Goal: Task Accomplishment & Management: Manage account settings

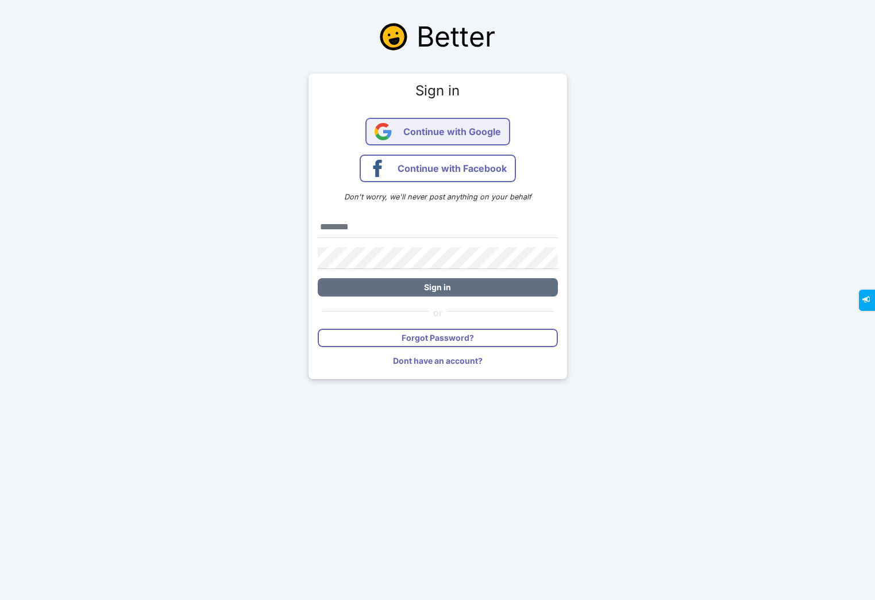
click at [468, 130] on span "Continue with Google" at bounding box center [452, 132] width 98 height 28
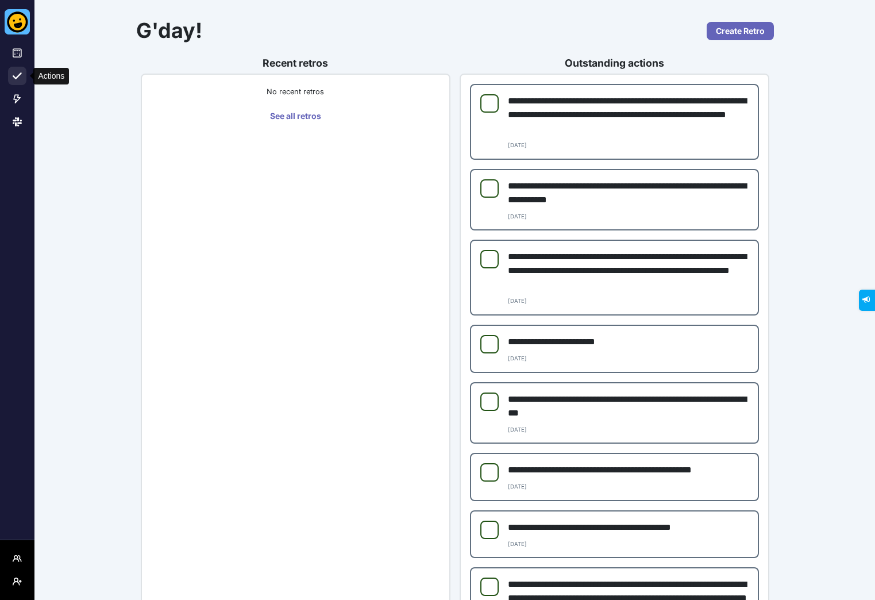
click at [22, 73] on button at bounding box center [17, 76] width 18 height 18
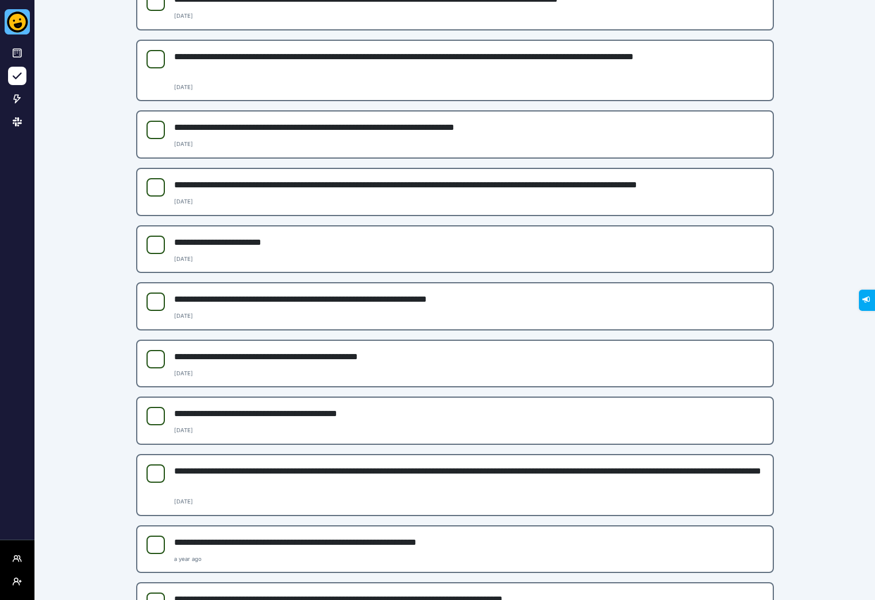
scroll to position [1797, 0]
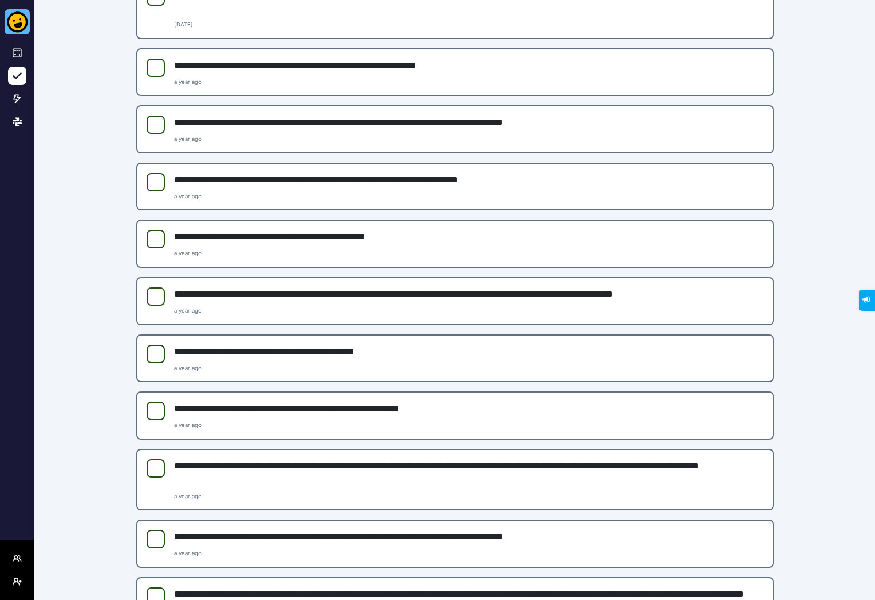
click at [361, 237] on p "**********" at bounding box center [469, 237] width 590 height 14
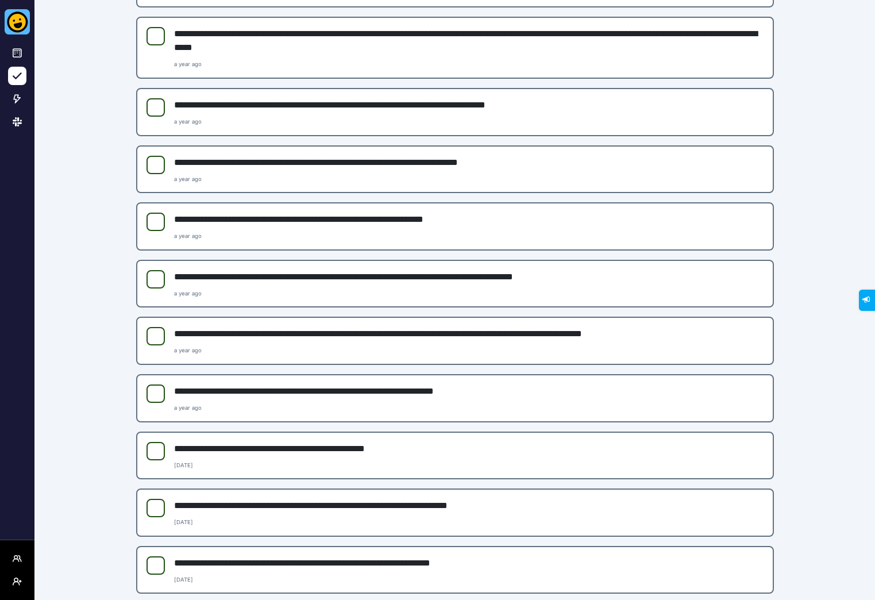
scroll to position [3061, 0]
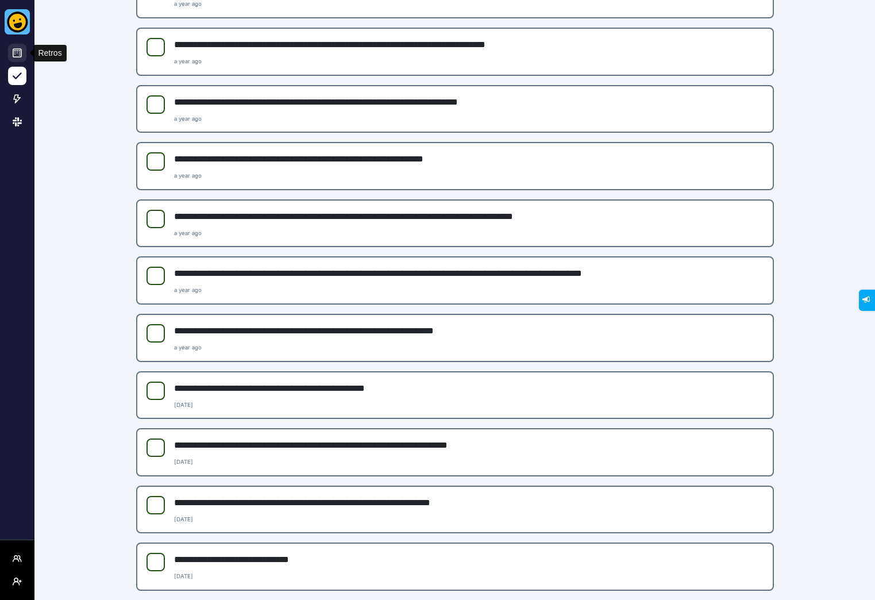
click at [21, 53] on icon at bounding box center [17, 52] width 9 height 9
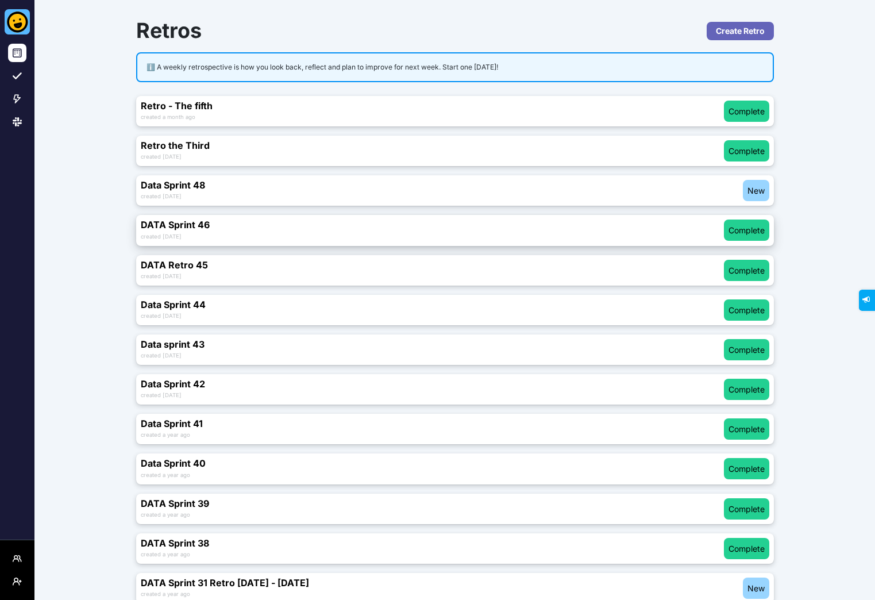
scroll to position [13, 0]
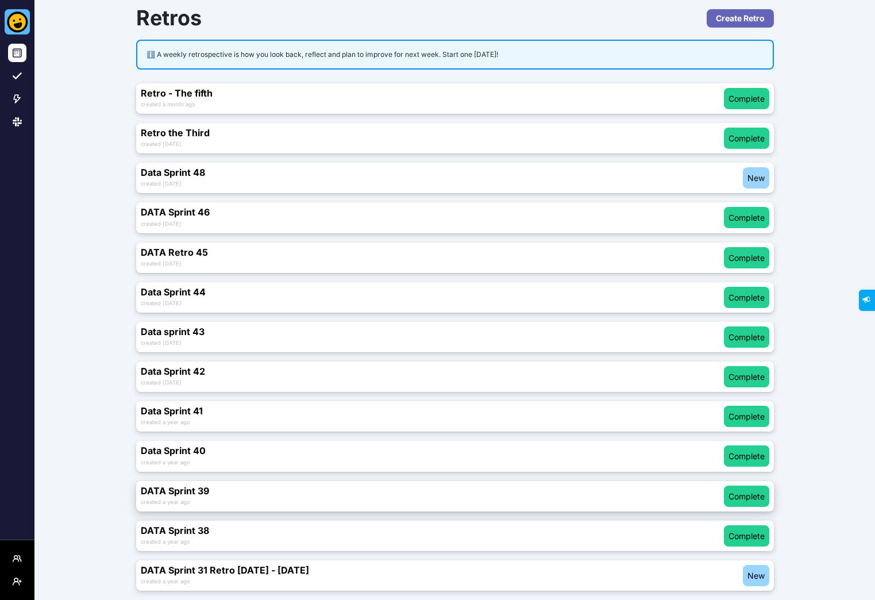
click at [398, 494] on h3 "DATA Sprint 39" at bounding box center [432, 491] width 583 height 11
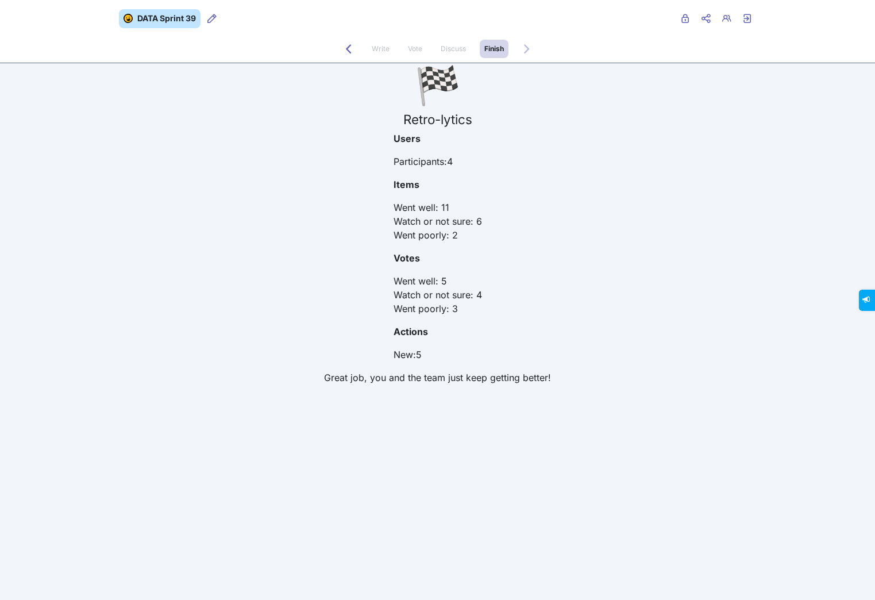
click at [381, 50] on span "Write" at bounding box center [381, 48] width 18 height 9
click at [346, 51] on icon "Back to Discuss" at bounding box center [348, 48] width 9 height 9
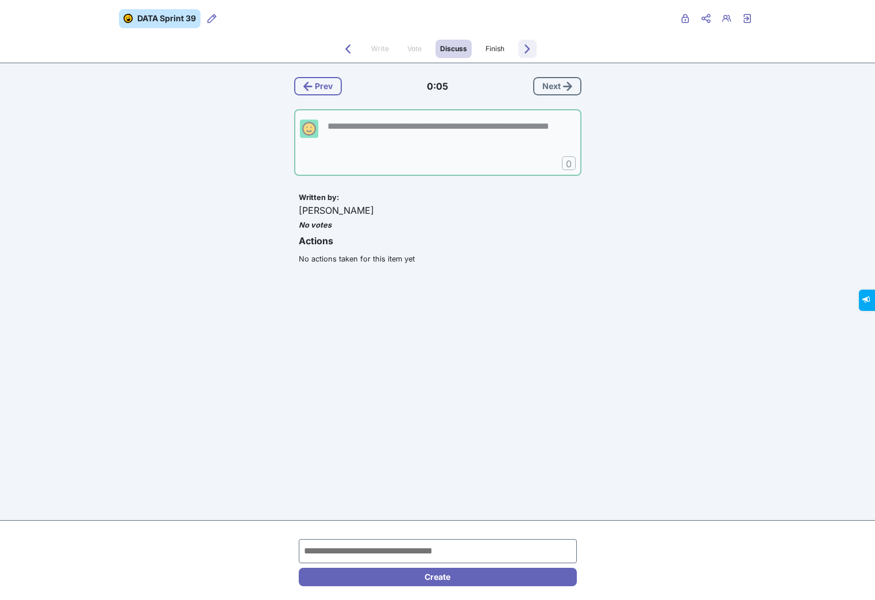
click at [528, 48] on icon "Forwards to Finish" at bounding box center [527, 48] width 9 height 9
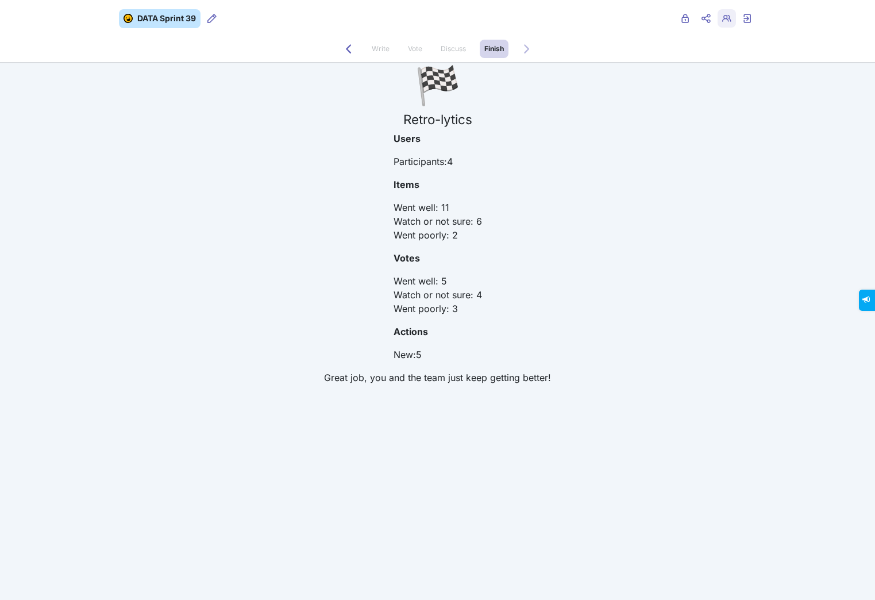
click at [726, 24] on span "Retro users" at bounding box center [726, 27] width 9 height 9
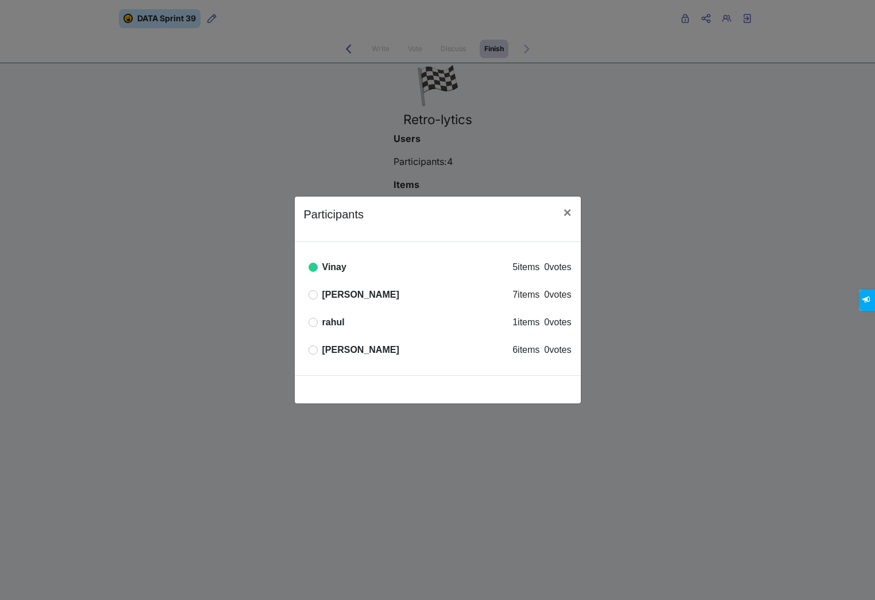
click at [658, 150] on div "Participants × Online Vinay 5 items 0 votes Offline [PERSON_NAME] 7 items 0 vot…" at bounding box center [437, 300] width 875 height 600
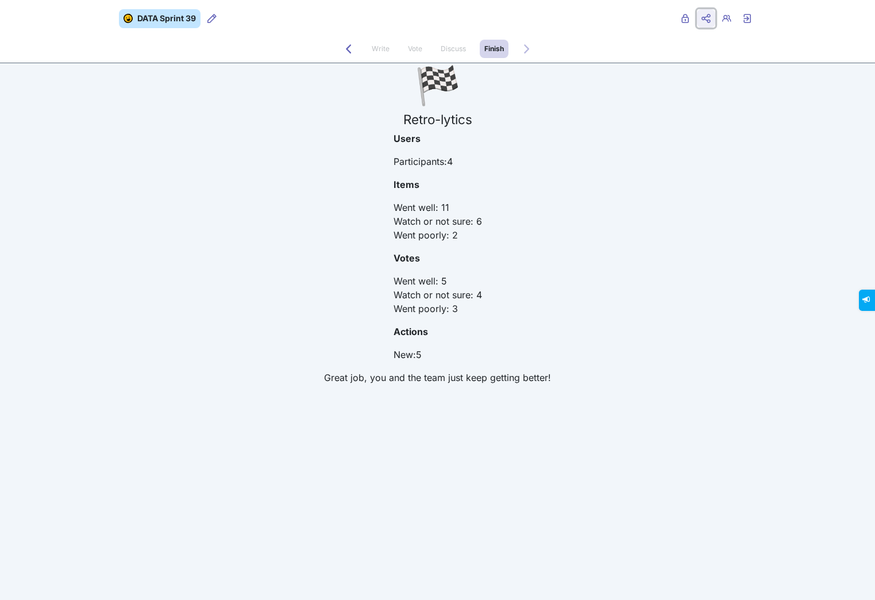
click at [713, 23] on span "Share menu" at bounding box center [706, 18] width 18 height 18
click at [236, 119] on div "🏁 Retro-lytics Users Participants: 4 Items Went well : 11 Watch or not sure : 6…" at bounding box center [438, 228] width 638 height 331
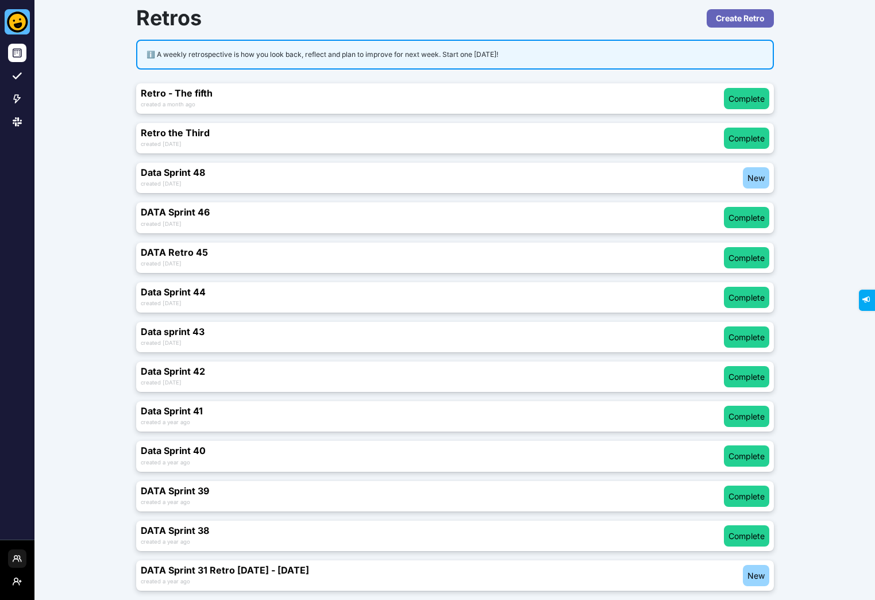
scroll to position [13, 0]
click at [19, 554] on icon "Workspace Menu" at bounding box center [17, 558] width 9 height 9
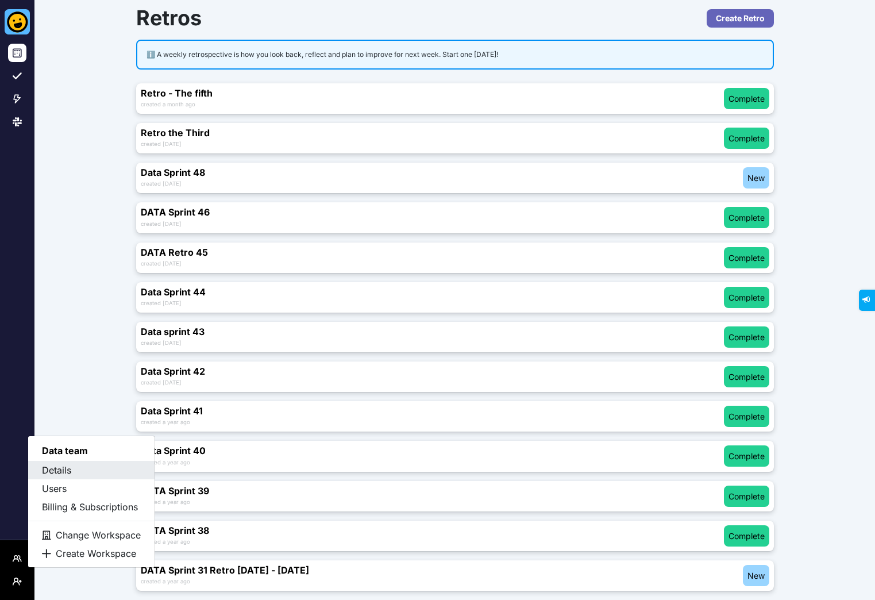
click at [76, 476] on button "Details" at bounding box center [91, 470] width 126 height 18
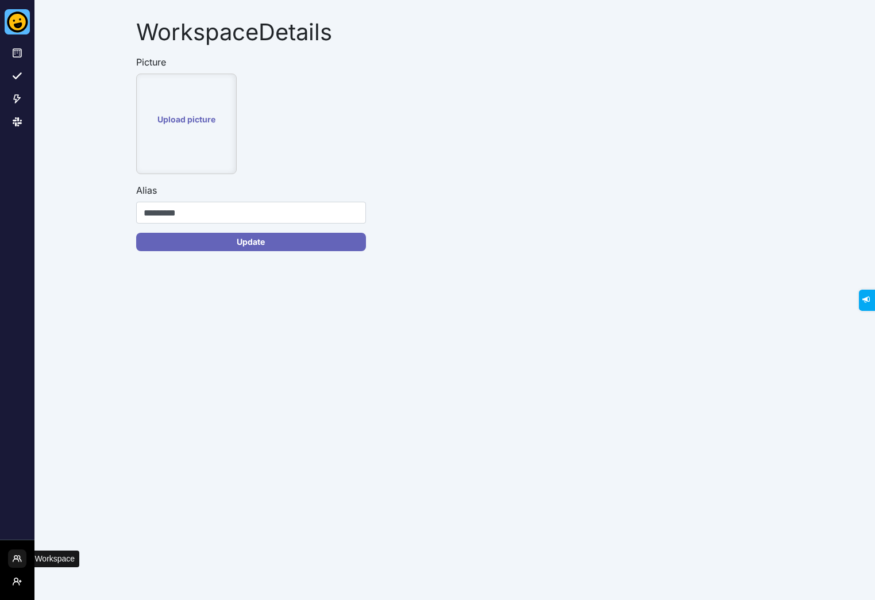
click at [16, 564] on span "Workspace Menu" at bounding box center [17, 567] width 9 height 9
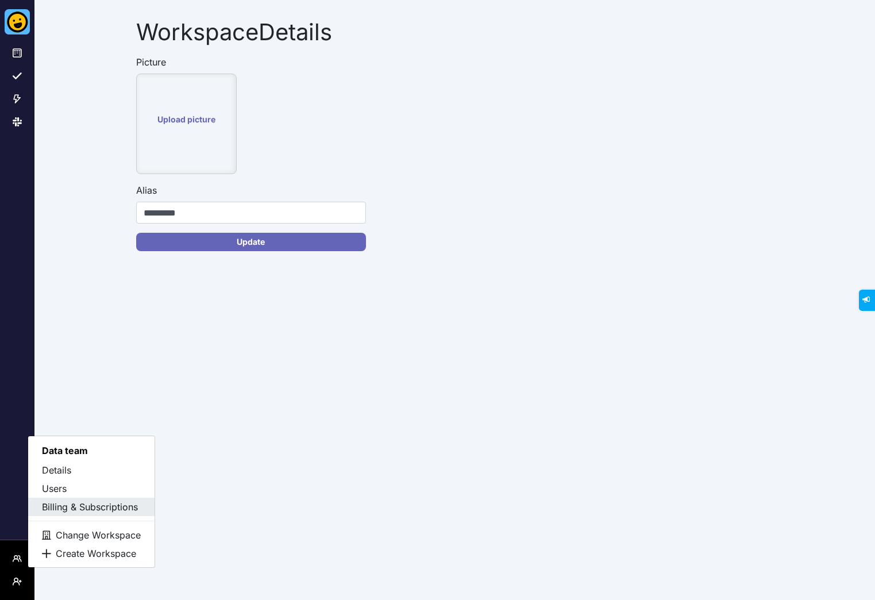
click at [88, 503] on button "Billing & Subscriptions" at bounding box center [91, 507] width 126 height 18
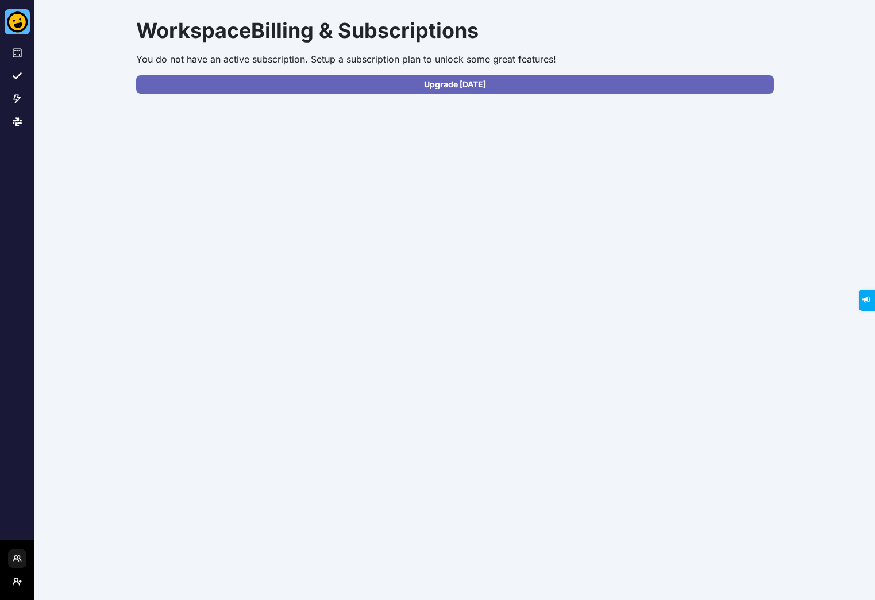
click at [21, 552] on button "Workspace Menu" at bounding box center [17, 558] width 18 height 18
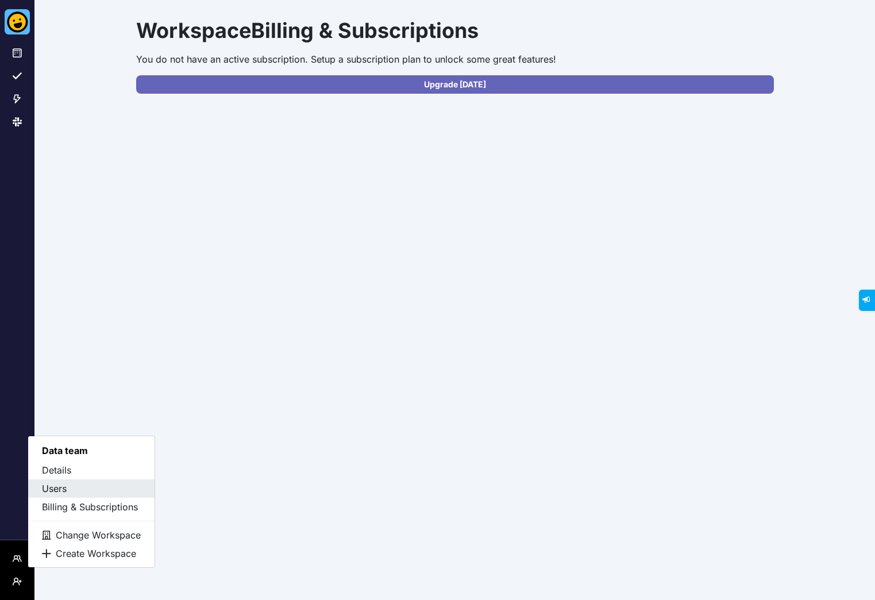
click at [61, 486] on button "Users" at bounding box center [91, 488] width 126 height 18
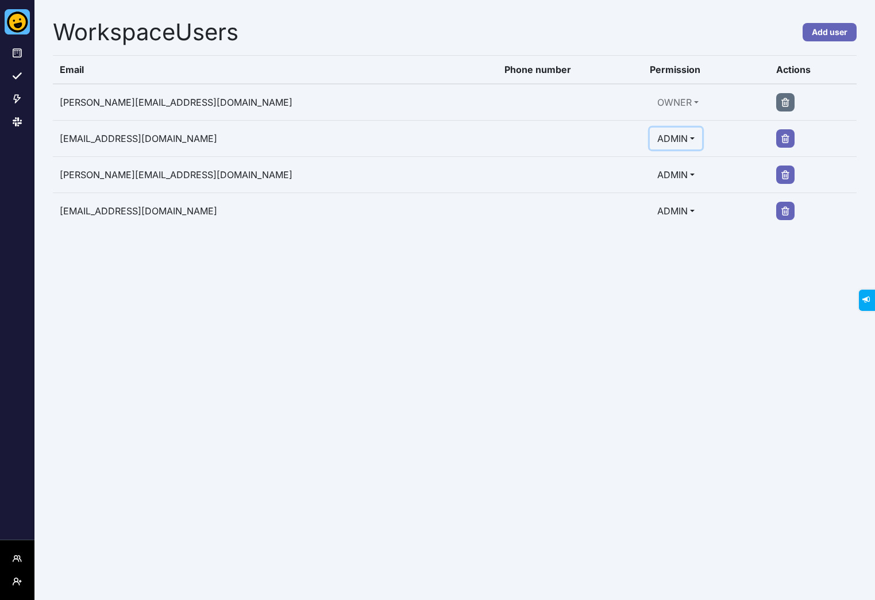
click at [650, 137] on button "ADMIN" at bounding box center [676, 139] width 52 height 22
click at [386, 309] on div "Workspace Users Add user Email Phone number Permission Actions [PERSON_NAME][EM…" at bounding box center [454, 300] width 841 height 600
click at [16, 51] on icon at bounding box center [17, 52] width 9 height 9
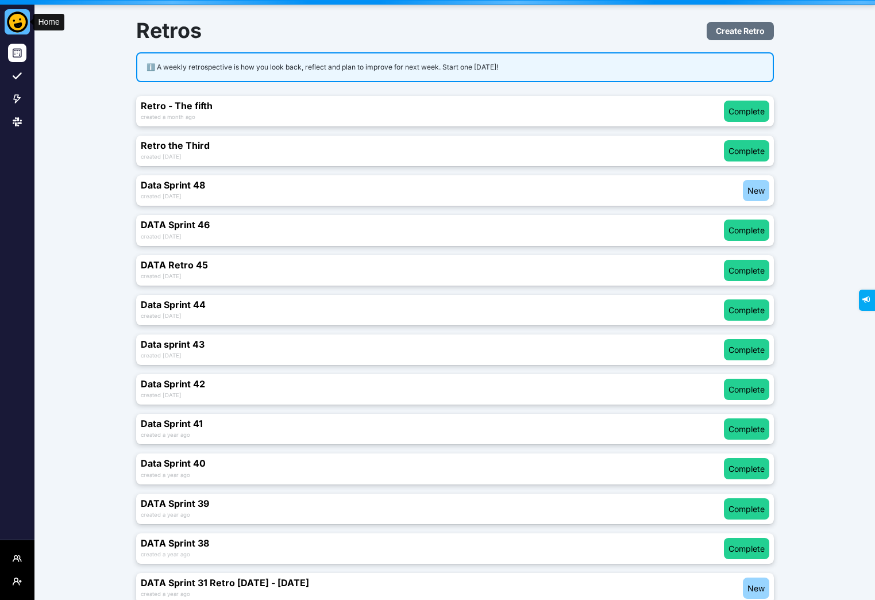
click at [21, 23] on img at bounding box center [17, 21] width 25 height 25
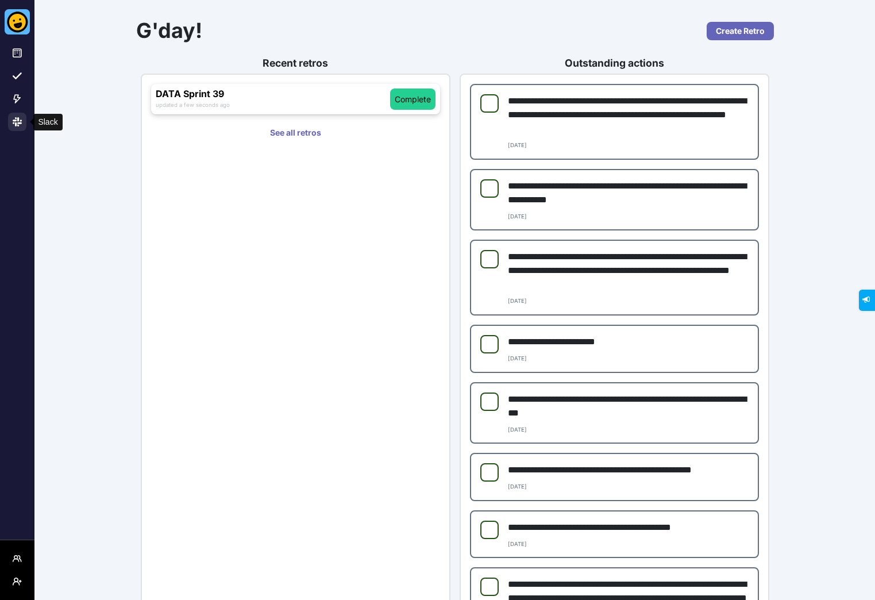
click at [21, 125] on icon at bounding box center [17, 121] width 9 height 9
